Goal: Information Seeking & Learning: Find specific fact

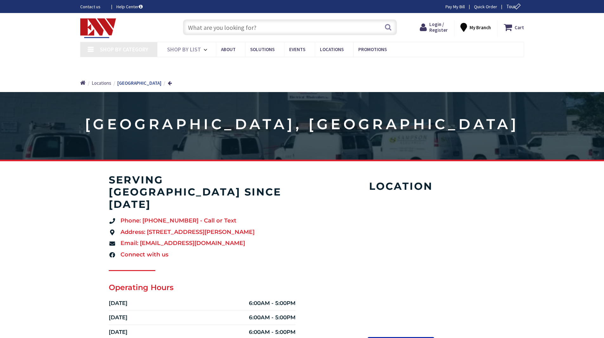
type input "[PERSON_NAME][GEOGRAPHIC_DATA], [GEOGRAPHIC_DATA]"
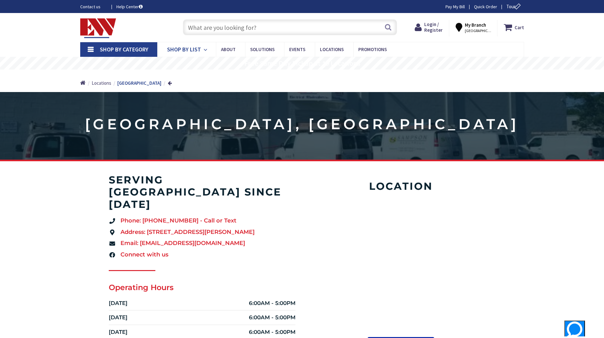
click at [186, 48] on span "Shop By List" at bounding box center [184, 49] width 34 height 7
click at [250, 22] on input "text" at bounding box center [290, 27] width 214 height 16
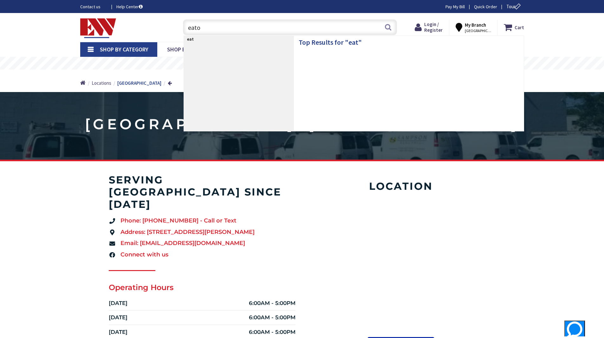
type input "[PERSON_NAME]"
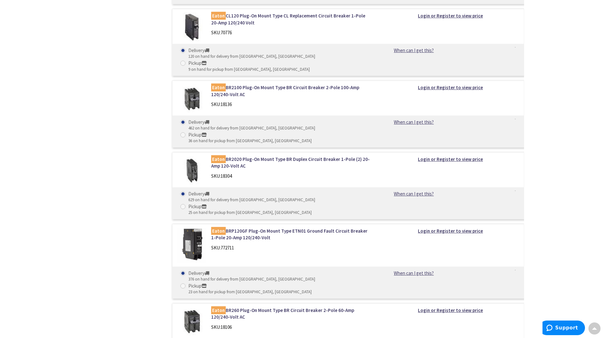
scroll to position [1775, 0]
